Goal: Download file/media

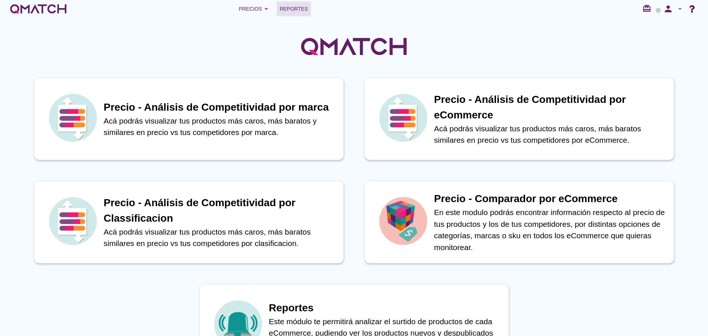
click at [305, 7] on div "Reportes" at bounding box center [294, 8] width 28 height 9
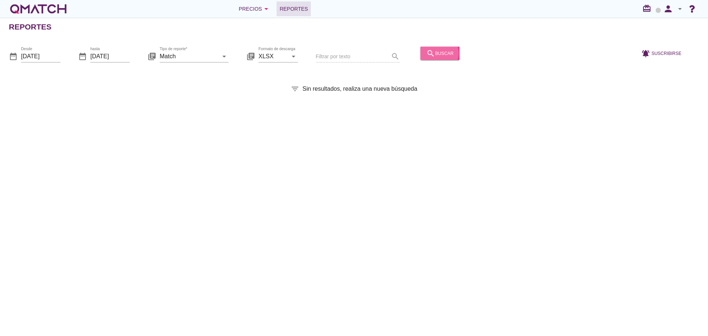
click at [426, 50] on icon "search" at bounding box center [430, 53] width 9 height 9
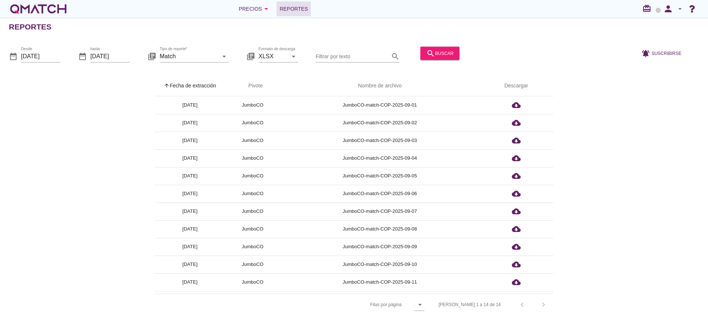
click at [197, 80] on th "arrow_upward Fecha de extracción" at bounding box center [190, 86] width 70 height 21
click at [435, 51] on div "search buscar" at bounding box center [439, 53] width 27 height 9
click at [179, 83] on th "arrow_upward Fecha de extracción" at bounding box center [190, 86] width 70 height 21
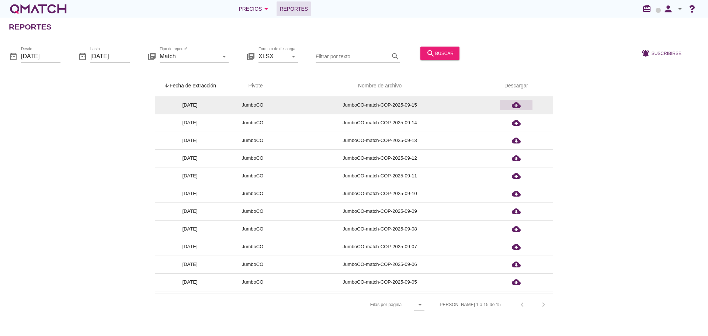
click at [520, 105] on icon "cloud_download" at bounding box center [516, 105] width 9 height 9
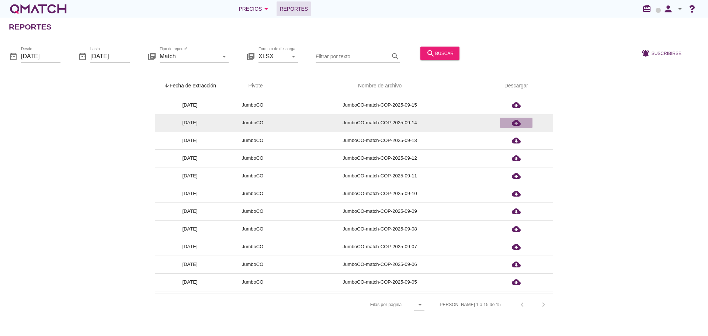
click at [520, 124] on icon "cloud_download" at bounding box center [516, 122] width 9 height 9
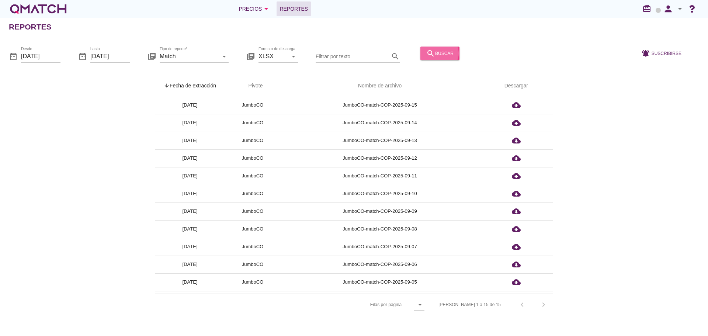
click at [435, 57] on div "search buscar" at bounding box center [439, 53] width 27 height 9
click at [198, 88] on th "arrow_upward Fecha de extracción" at bounding box center [190, 86] width 70 height 21
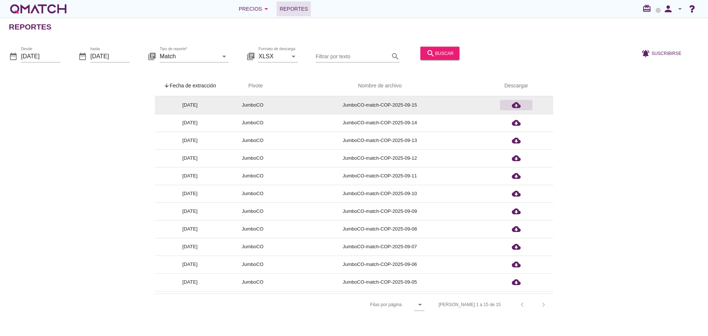
click at [521, 103] on div "cloud_download" at bounding box center [516, 105] width 27 height 9
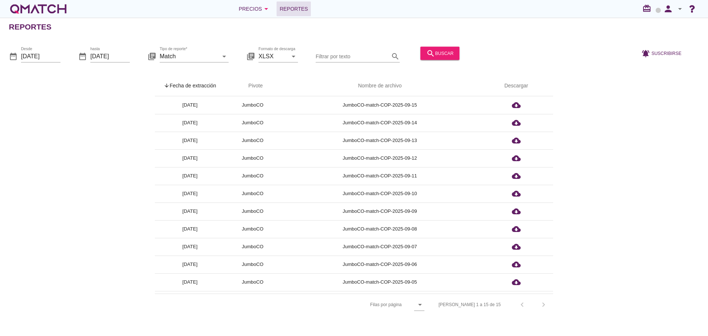
click at [101, 131] on div "arrow_upward Fecha de extracción arrow_upward Pivote Nombre de archivo Descarga…" at bounding box center [354, 196] width 691 height 240
click at [450, 56] on button "search buscar" at bounding box center [440, 52] width 39 height 13
click at [199, 90] on th "arrow_upward Fecha de extracción" at bounding box center [190, 86] width 70 height 21
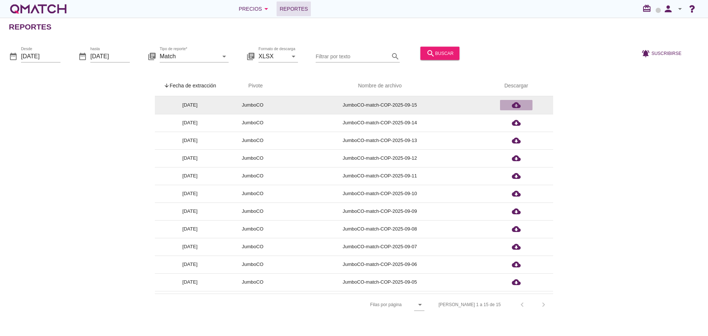
click at [522, 104] on div "cloud_download" at bounding box center [516, 105] width 27 height 9
